Goal: Task Accomplishment & Management: Complete application form

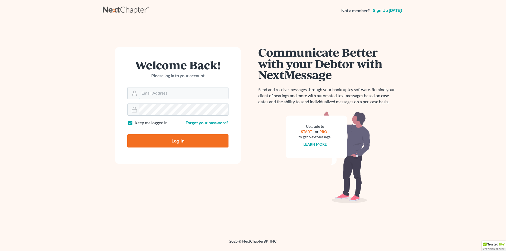
type input "ronaldschwartz@verizon.net"
click at [177, 141] on input "Log In" at bounding box center [177, 140] width 101 height 13
type input "Thinking..."
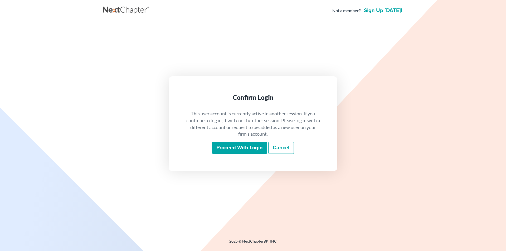
click at [228, 149] on input "Proceed with login" at bounding box center [239, 148] width 55 height 12
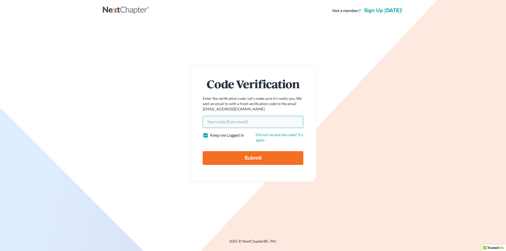
click at [215, 124] on input "Your code(from email)" at bounding box center [253, 122] width 101 height 12
paste input "dfb2f0"
type input "dfb2f0"
click at [232, 184] on div "Code Verification Enter the verification code. Let's make sure it's really you.…" at bounding box center [253, 123] width 300 height 205
click at [234, 159] on input "Submit" at bounding box center [253, 158] width 101 height 14
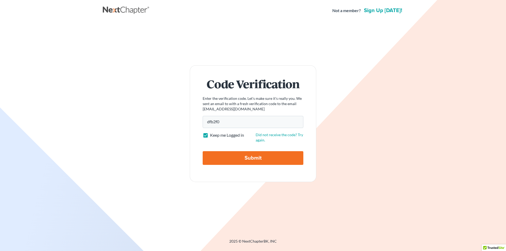
type input "Thinking..."
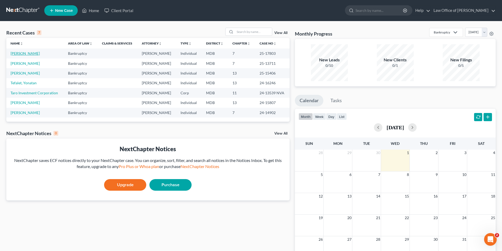
click at [17, 53] on link "[PERSON_NAME]" at bounding box center [25, 53] width 29 height 4
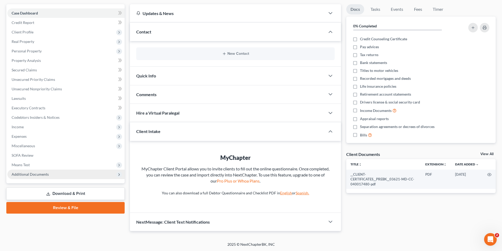
scroll to position [47, 0]
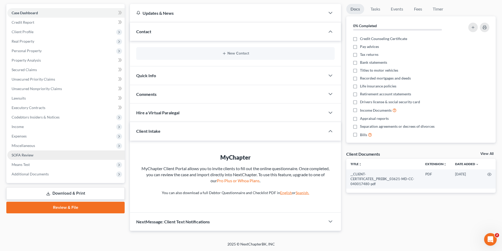
click at [34, 154] on link "SOFA Review" at bounding box center [65, 154] width 117 height 9
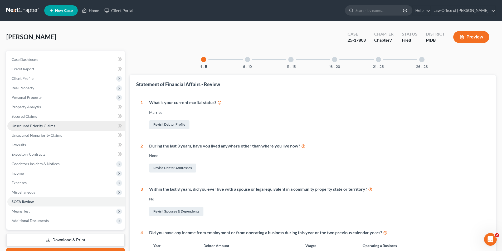
scroll to position [26, 0]
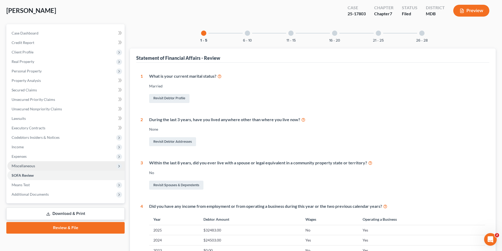
click at [26, 164] on span "Miscellaneous" at bounding box center [23, 166] width 23 height 4
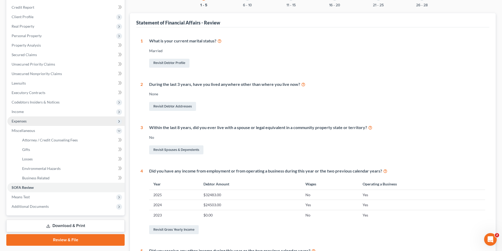
scroll to position [79, 0]
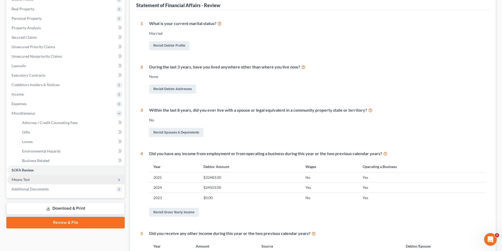
click at [34, 181] on span "Means Test" at bounding box center [65, 179] width 117 height 9
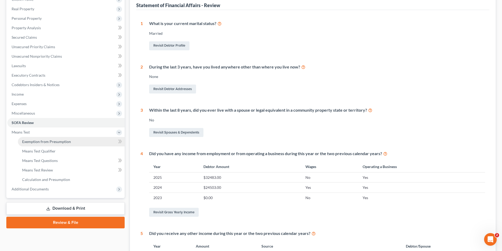
click at [48, 143] on span "Exemption from Presumption" at bounding box center [46, 141] width 49 height 4
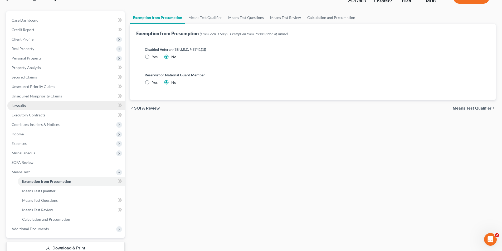
scroll to position [76, 0]
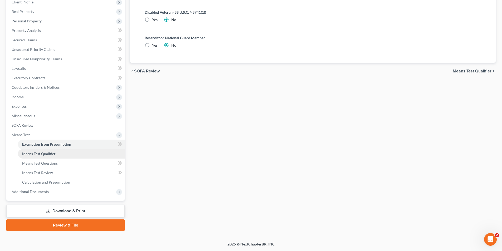
click at [52, 152] on span "Means Test Qualifier" at bounding box center [38, 153] width 33 height 4
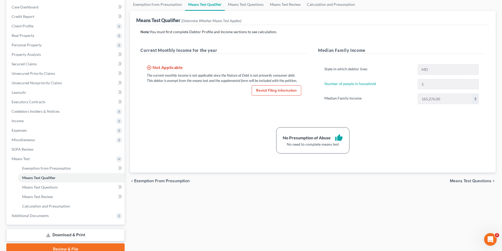
scroll to position [53, 0]
click at [173, 180] on span "Exemption from Presumption" at bounding box center [162, 181] width 56 height 4
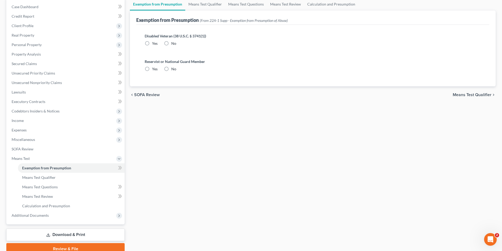
radio input "true"
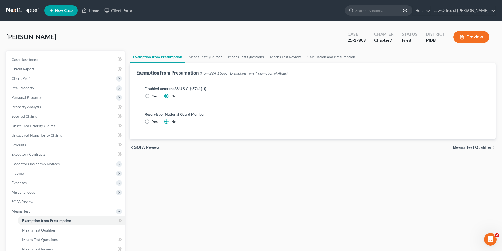
click at [473, 38] on button "Preview" at bounding box center [471, 37] width 36 height 12
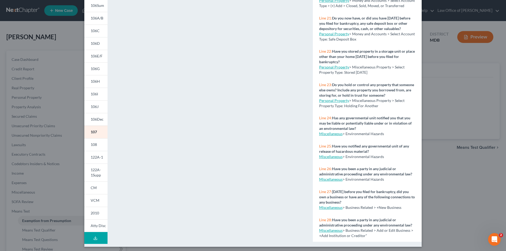
scroll to position [46, 0]
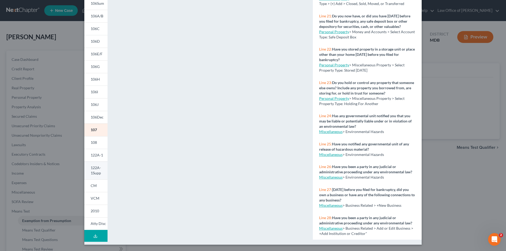
click at [91, 172] on span "122A-1Supp" at bounding box center [96, 170] width 10 height 10
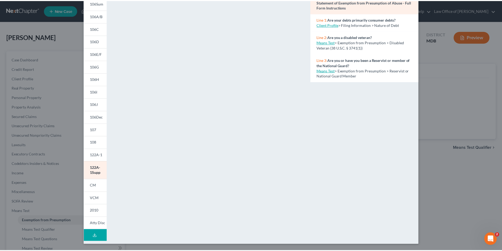
scroll to position [20, 0]
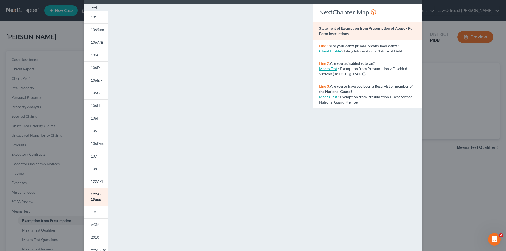
click at [331, 51] on link "Client Profile" at bounding box center [330, 51] width 22 height 4
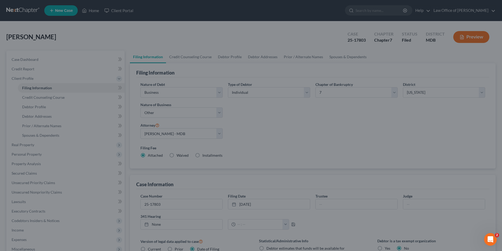
select select "0"
select select "3"
select select "0"
select select "38"
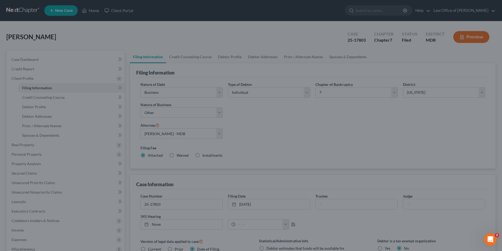
select select "0"
select select "21"
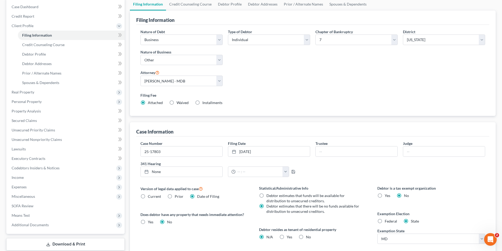
scroll to position [26, 0]
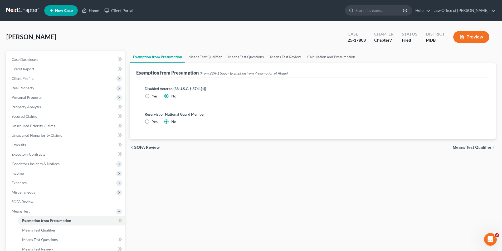
click at [466, 35] on button "Preview" at bounding box center [471, 37] width 36 height 12
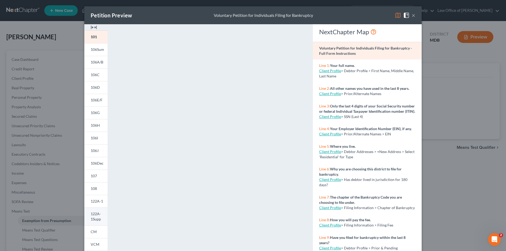
click at [92, 216] on span "122A-1Supp" at bounding box center [96, 217] width 10 height 10
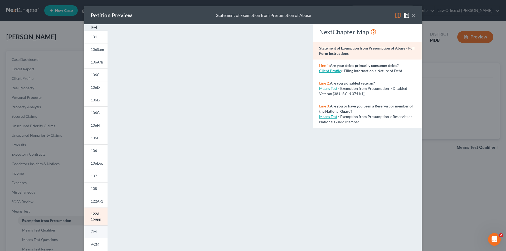
click at [91, 230] on span "CM" at bounding box center [94, 231] width 6 height 4
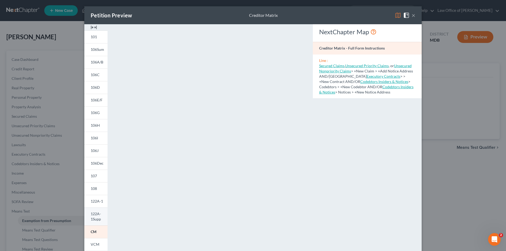
click at [91, 218] on span "122A-1Supp" at bounding box center [96, 217] width 10 height 10
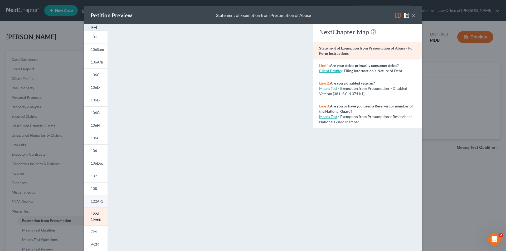
click at [94, 199] on span "122A-1" at bounding box center [97, 201] width 12 height 4
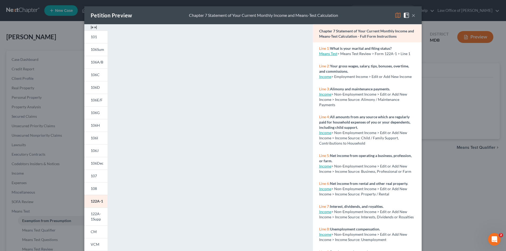
scroll to position [26, 0]
